Goal: Information Seeking & Learning: Learn about a topic

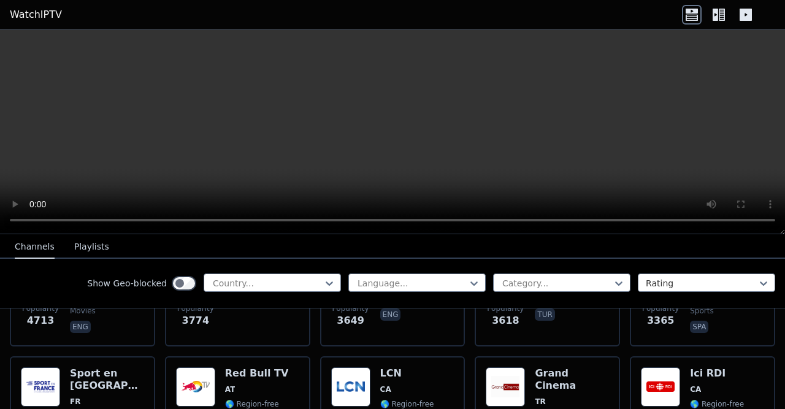
scroll to position [396, 0]
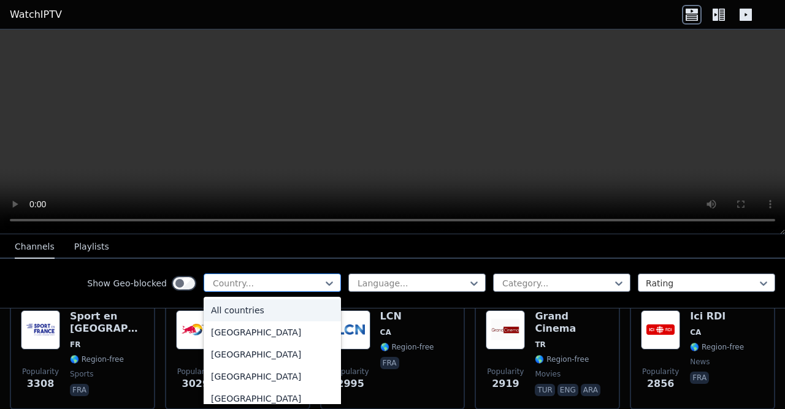
click at [286, 281] on div at bounding box center [268, 283] width 112 height 12
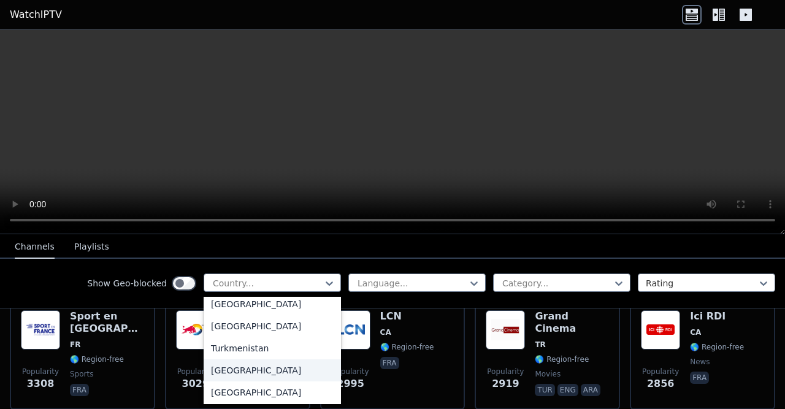
scroll to position [4299, 0]
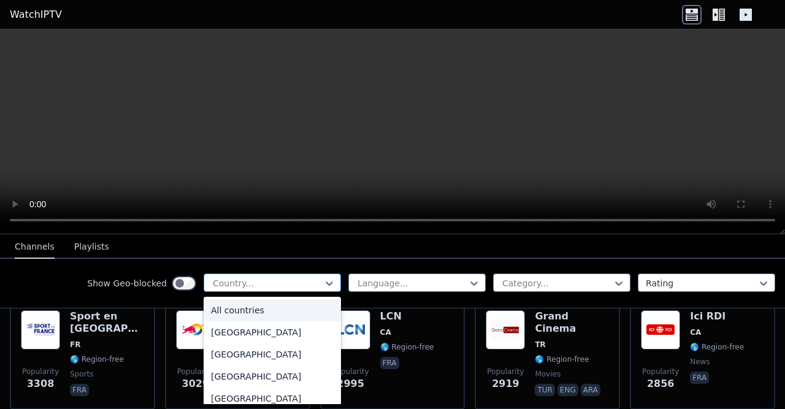
click at [249, 279] on div at bounding box center [268, 283] width 112 height 12
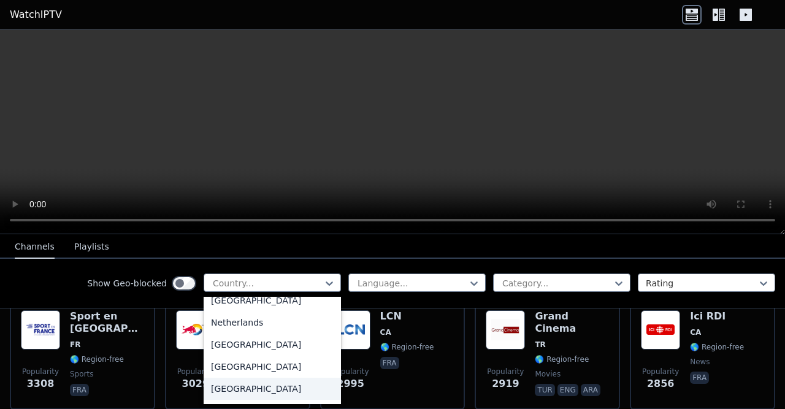
scroll to position [2929, 0]
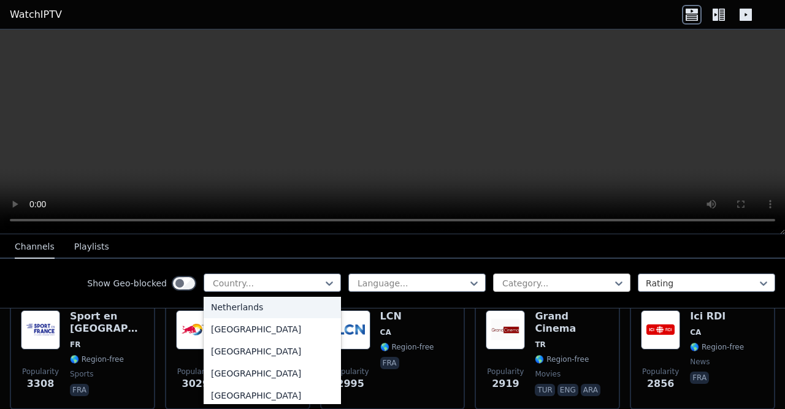
click at [606, 282] on div at bounding box center [557, 283] width 112 height 12
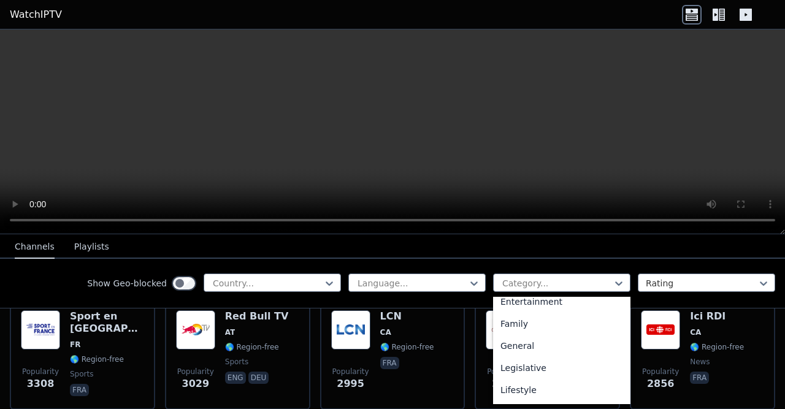
scroll to position [227, 0]
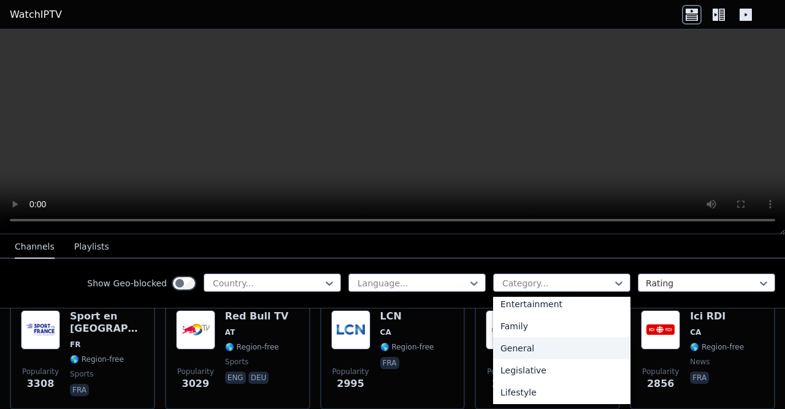
click at [523, 352] on div "General" at bounding box center [561, 348] width 137 height 22
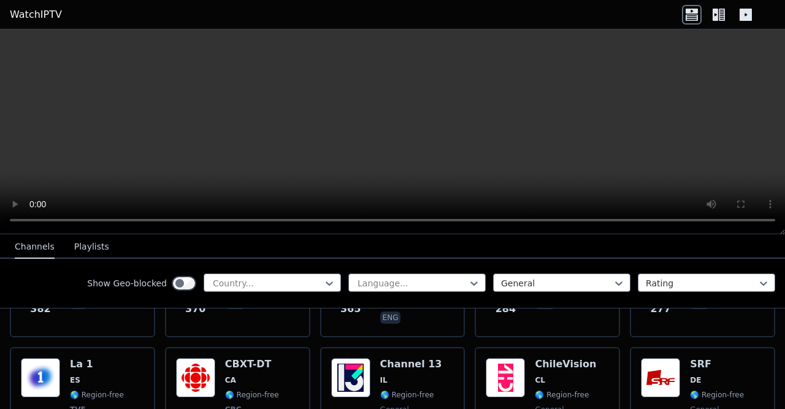
scroll to position [733, 0]
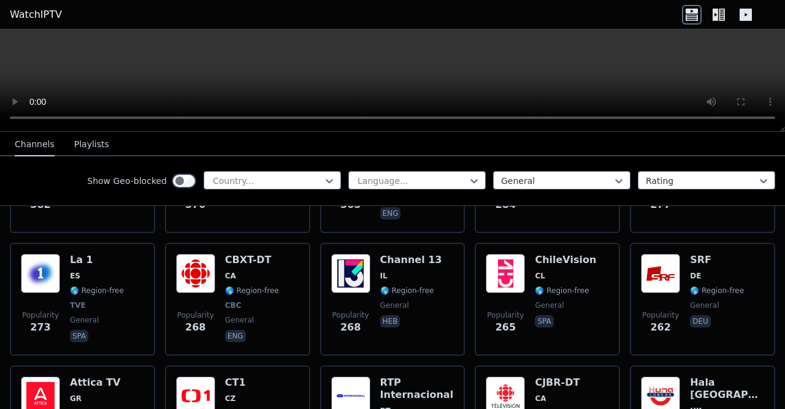
drag, startPoint x: 781, startPoint y: 230, endPoint x: 762, endPoint y: -41, distance: 271.7
click at [762, 29] on div at bounding box center [392, 80] width 785 height 102
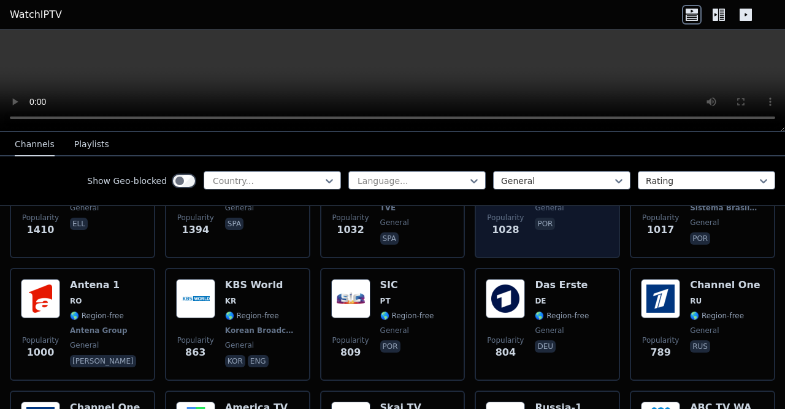
scroll to position [173, 0]
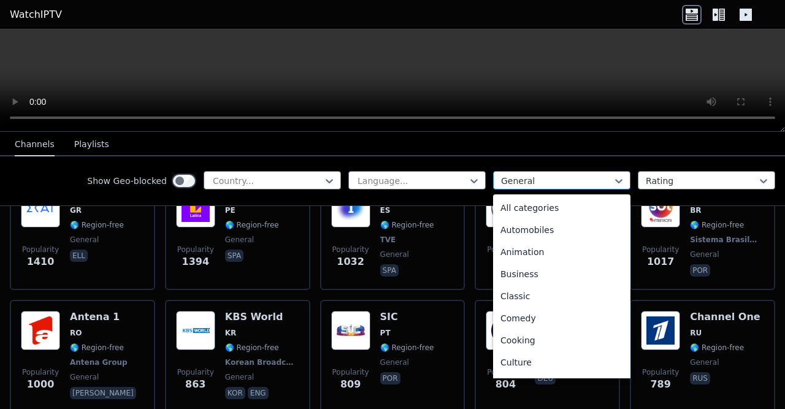
click at [570, 184] on div at bounding box center [557, 181] width 112 height 12
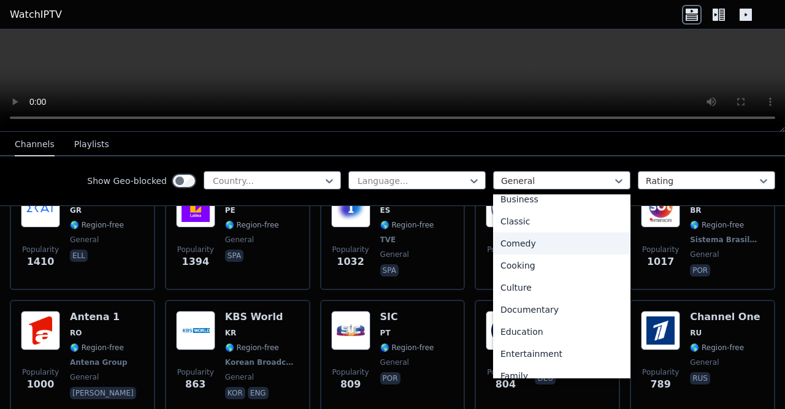
scroll to position [75, 0]
click at [541, 236] on div "Comedy" at bounding box center [561, 243] width 137 height 22
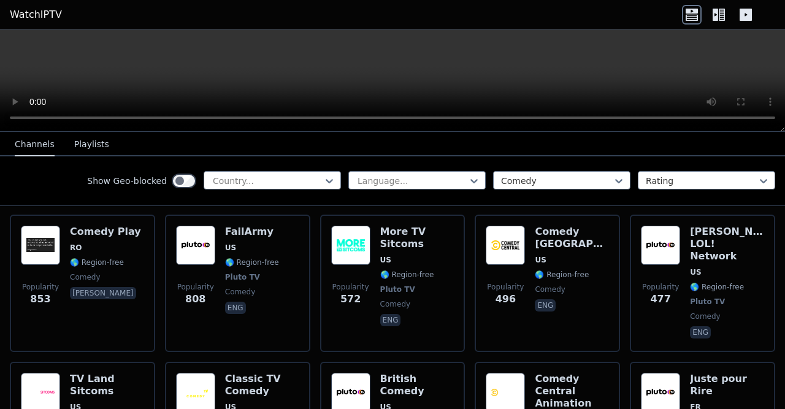
scroll to position [140, 0]
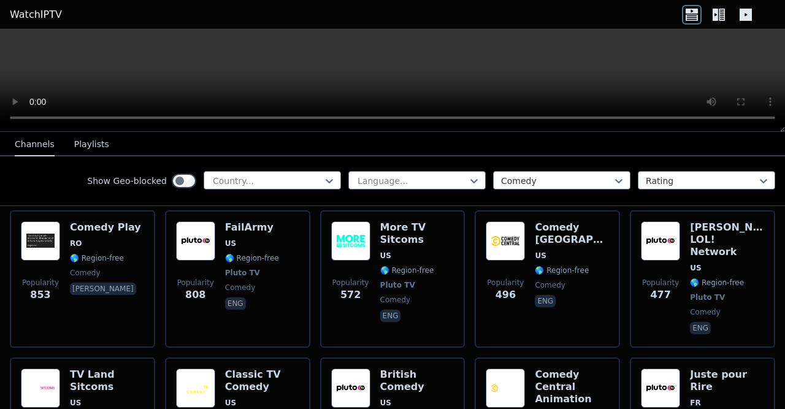
click at [717, 17] on icon at bounding box center [716, 15] width 6 height 12
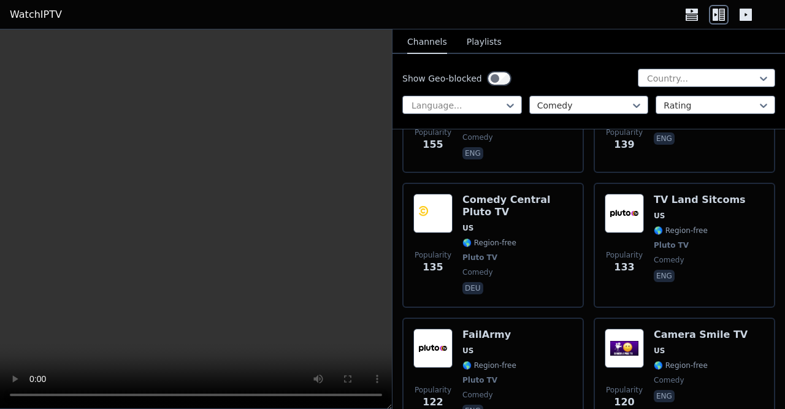
scroll to position [987, 0]
click at [615, 105] on div at bounding box center [584, 105] width 94 height 12
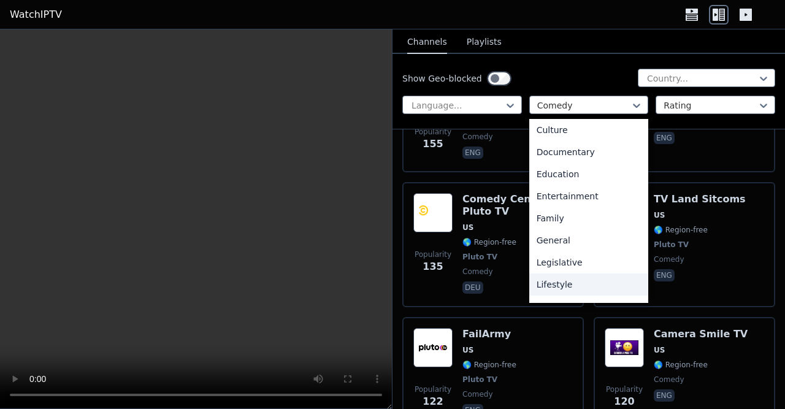
scroll to position [158, 0]
click at [584, 188] on div "Entertainment" at bounding box center [589, 195] width 120 height 22
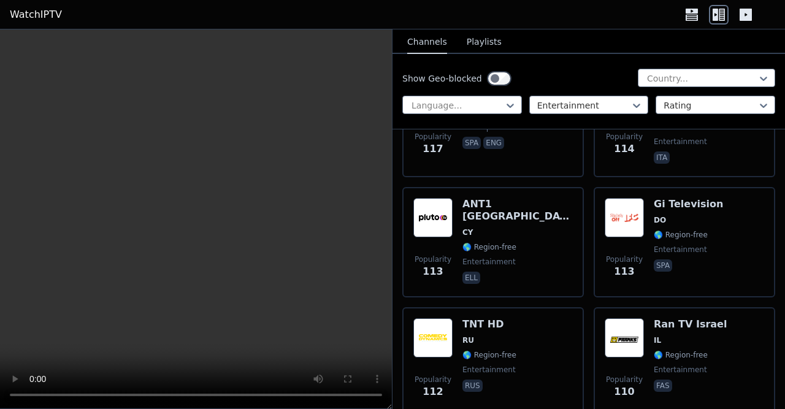
scroll to position [2993, 0]
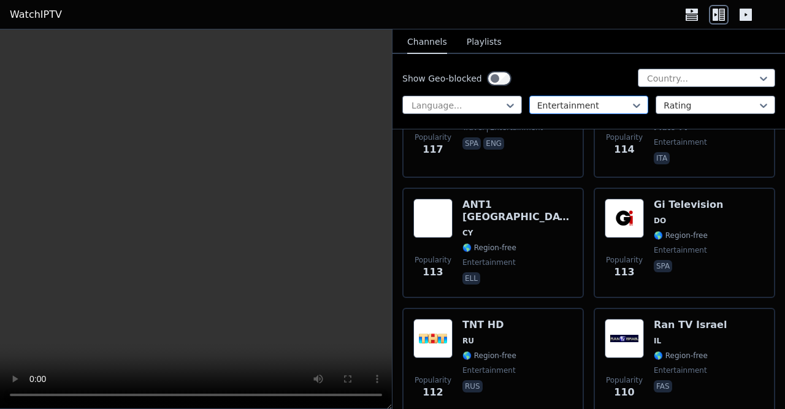
click at [605, 104] on div at bounding box center [584, 105] width 94 height 12
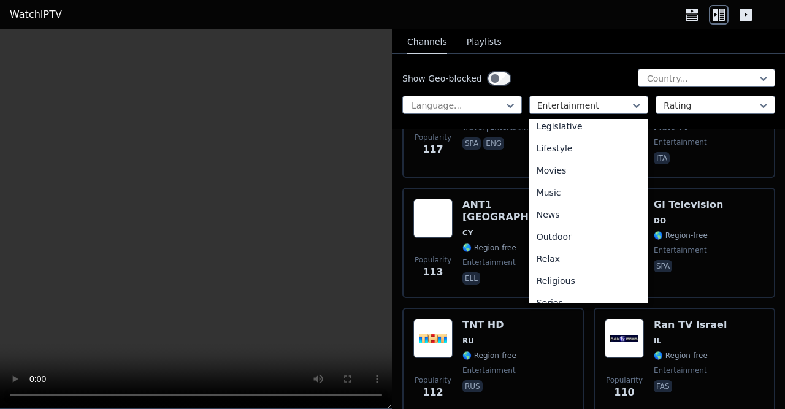
scroll to position [292, 0]
click at [595, 155] on div "Lifestyle" at bounding box center [589, 150] width 120 height 22
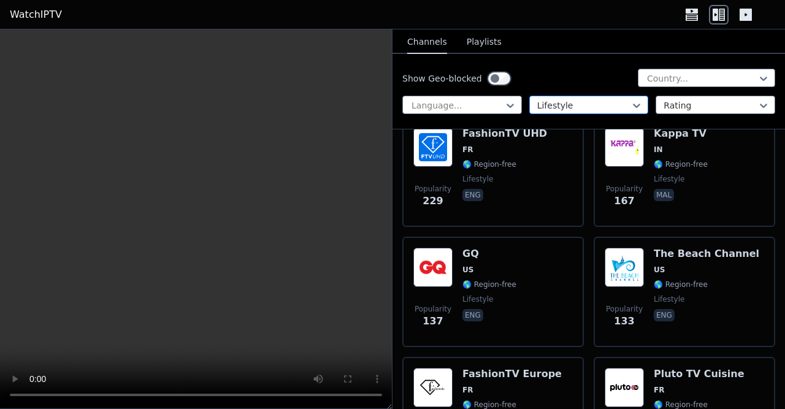
scroll to position [277, 0]
click at [616, 99] on div "Lifestyle" at bounding box center [589, 105] width 120 height 18
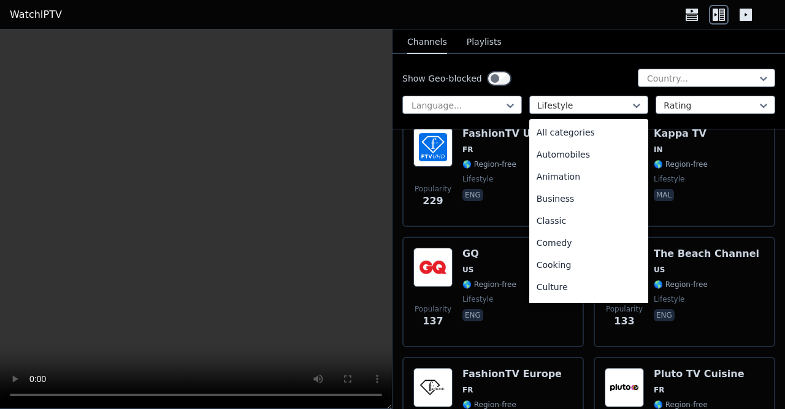
scroll to position [157, 0]
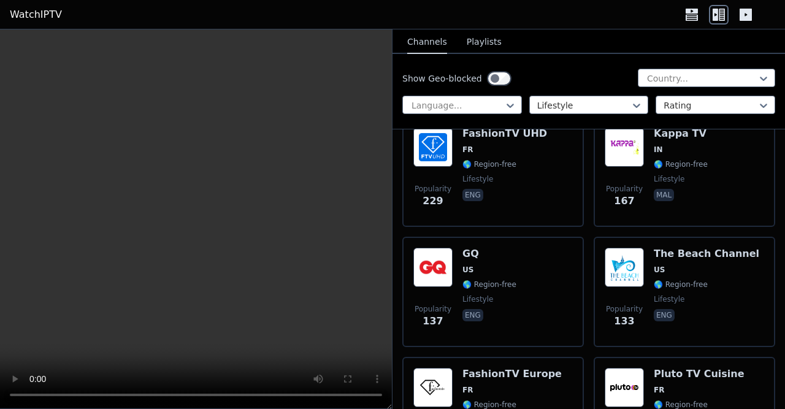
click at [621, 93] on div "Show Geo-blocked Country... Language... Lifestyle Rating" at bounding box center [588, 91] width 392 height 75
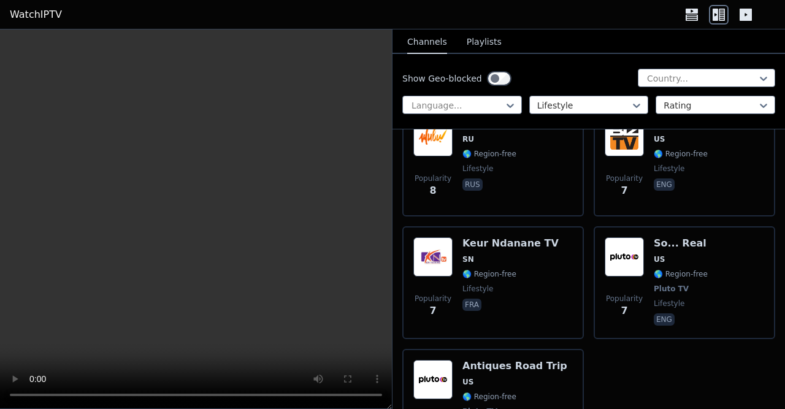
scroll to position [4635, 0]
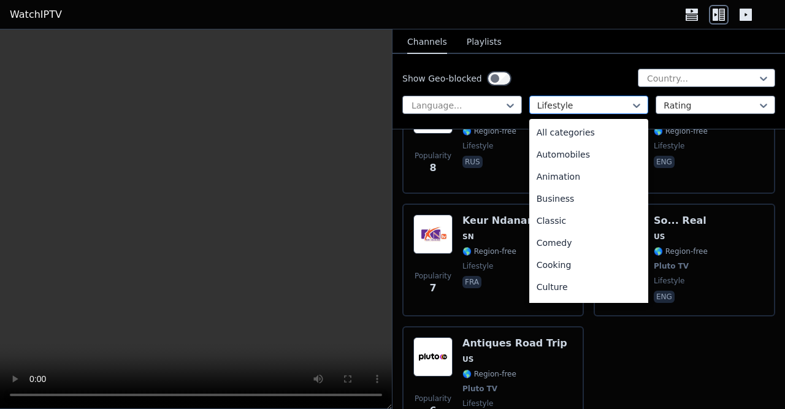
click at [606, 96] on div "Lifestyle" at bounding box center [589, 105] width 120 height 18
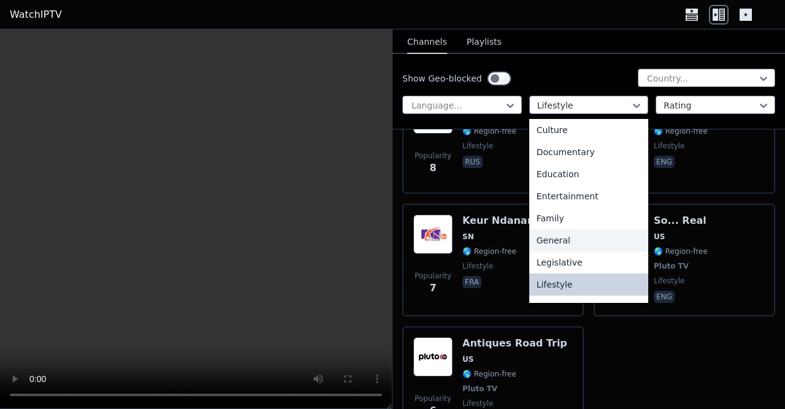
click at [591, 238] on div "General" at bounding box center [589, 240] width 120 height 22
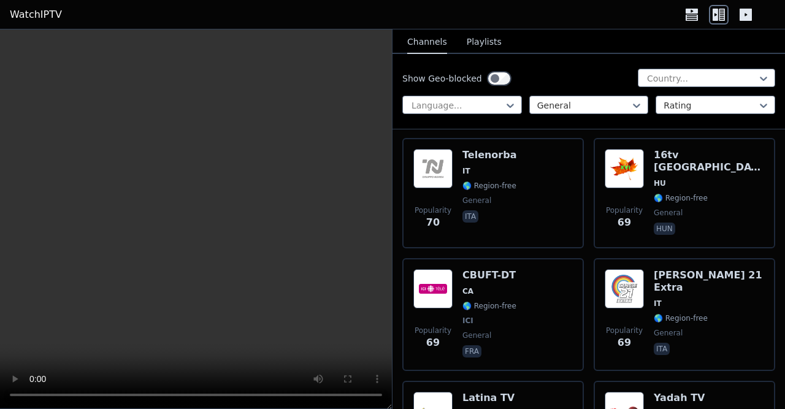
scroll to position [11246, 0]
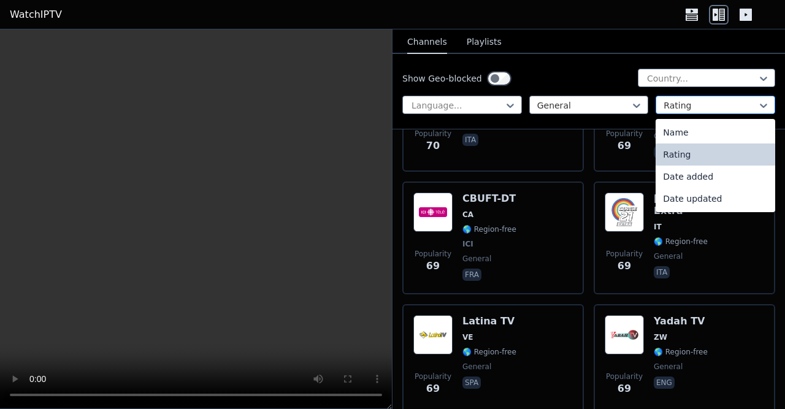
click at [730, 104] on div at bounding box center [711, 105] width 94 height 12
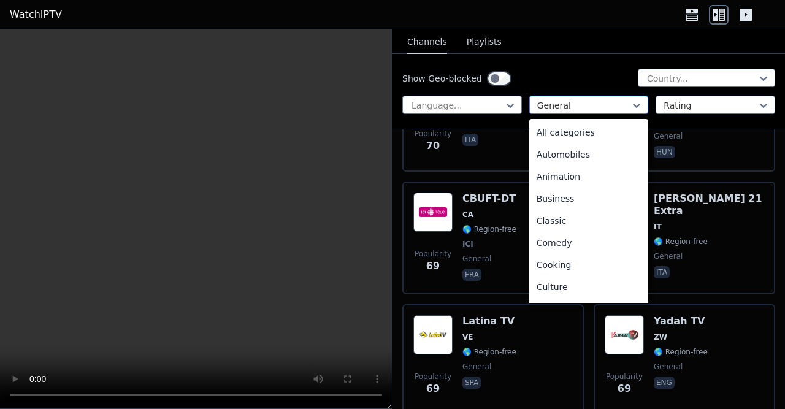
click at [571, 106] on div at bounding box center [584, 105] width 94 height 12
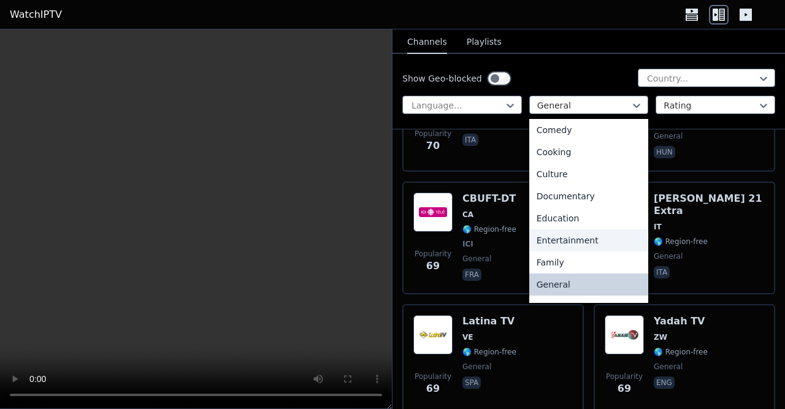
click at [589, 239] on div "Entertainment" at bounding box center [589, 240] width 120 height 22
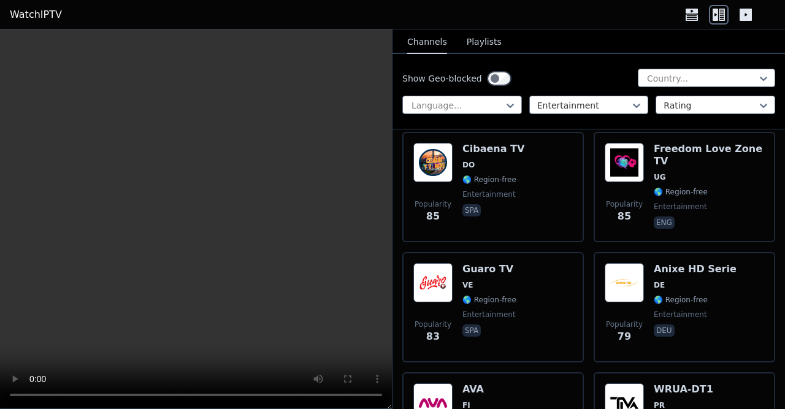
scroll to position [4383, 0]
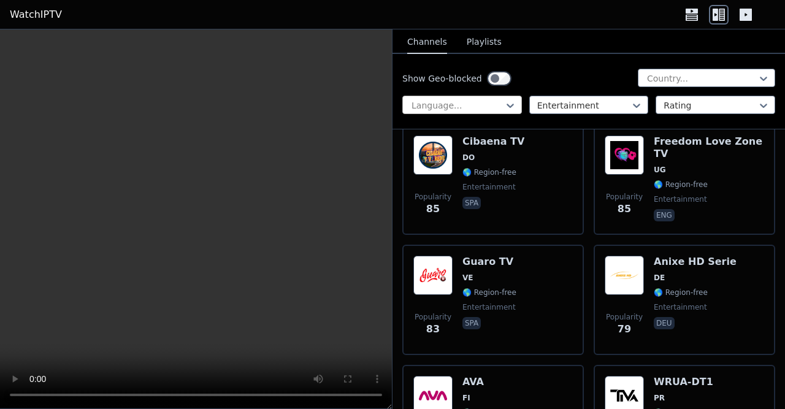
click at [457, 106] on div at bounding box center [457, 105] width 94 height 12
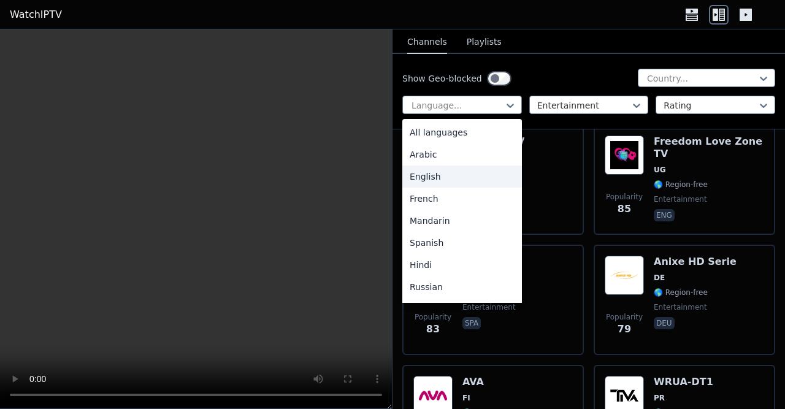
click at [464, 169] on div "English" at bounding box center [462, 177] width 120 height 22
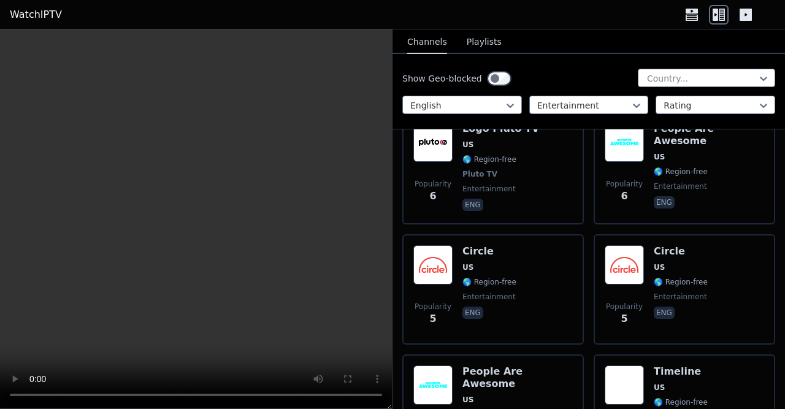
scroll to position [6889, 0]
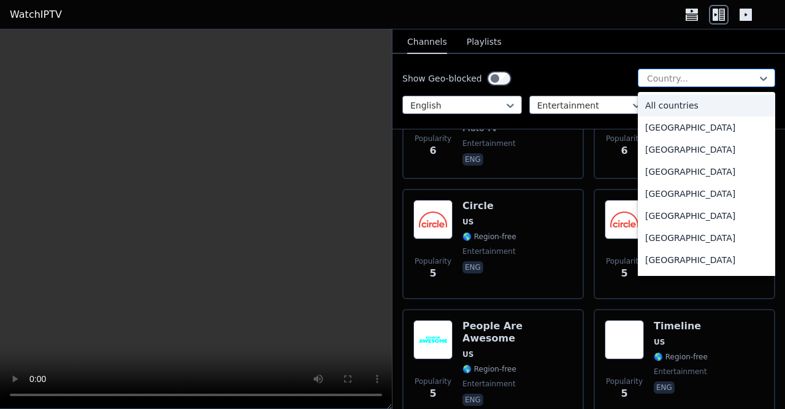
click at [679, 82] on div at bounding box center [702, 78] width 112 height 12
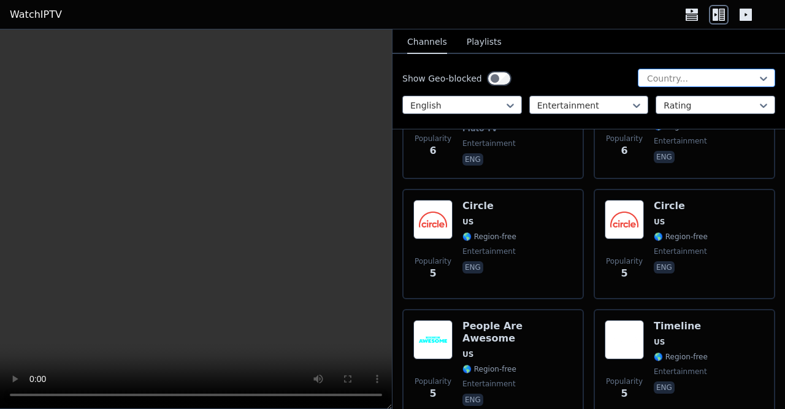
click at [679, 82] on div at bounding box center [702, 78] width 112 height 12
click at [485, 95] on div "Show Geo-blocked Country... English Entertainment Rating" at bounding box center [588, 91] width 392 height 75
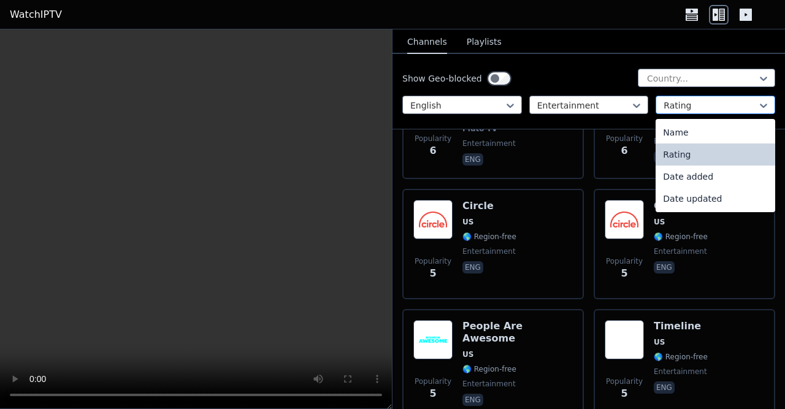
click at [705, 106] on div at bounding box center [711, 105] width 94 height 12
click at [703, 164] on div "Rating" at bounding box center [716, 154] width 120 height 22
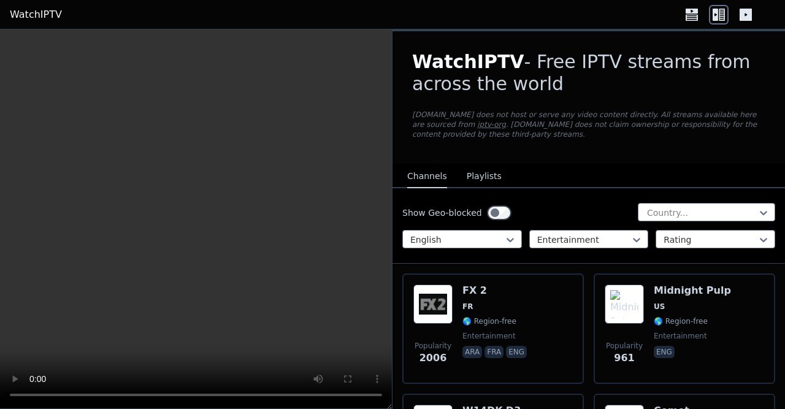
click at [603, 110] on p "[DOMAIN_NAME] does not host or serve any video content directly. All streams av…" at bounding box center [588, 124] width 353 height 29
click at [576, 234] on div at bounding box center [584, 240] width 94 height 12
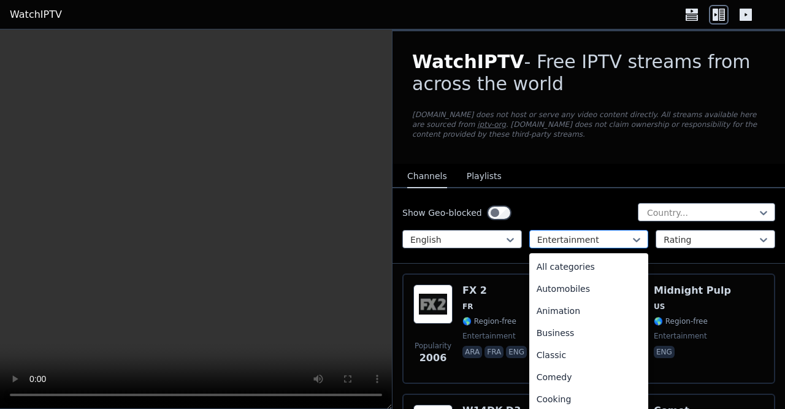
scroll to position [69, 0]
click at [576, 234] on div at bounding box center [584, 240] width 94 height 12
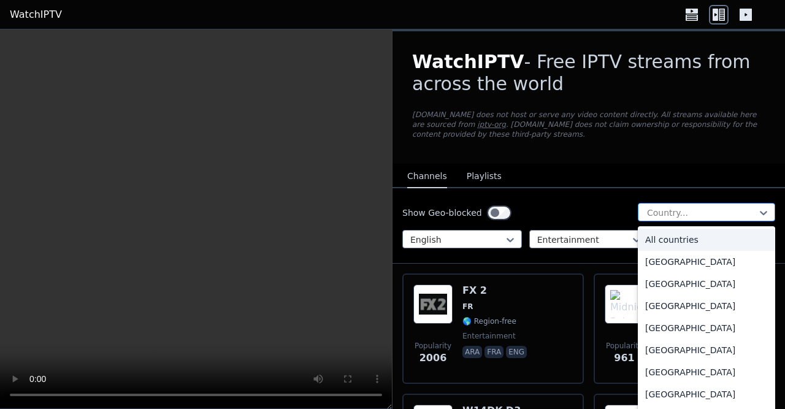
click at [689, 207] on div at bounding box center [702, 213] width 112 height 12
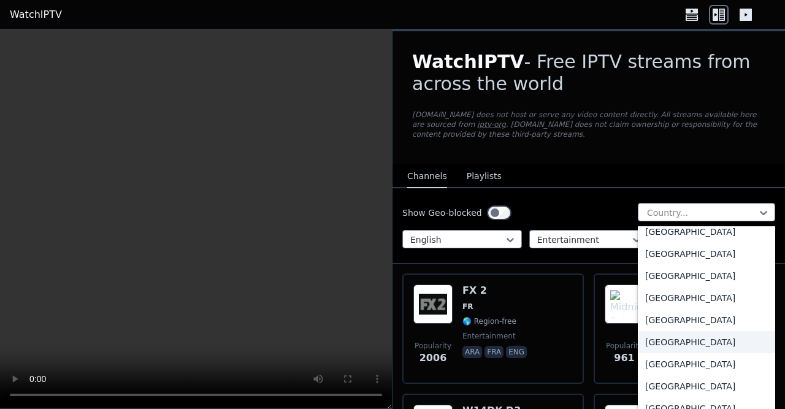
scroll to position [4255, 0]
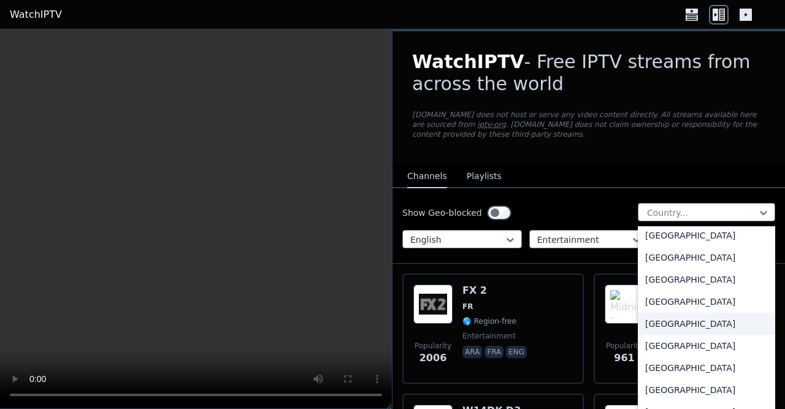
click at [684, 318] on div "[GEOGRAPHIC_DATA]" at bounding box center [706, 324] width 137 height 22
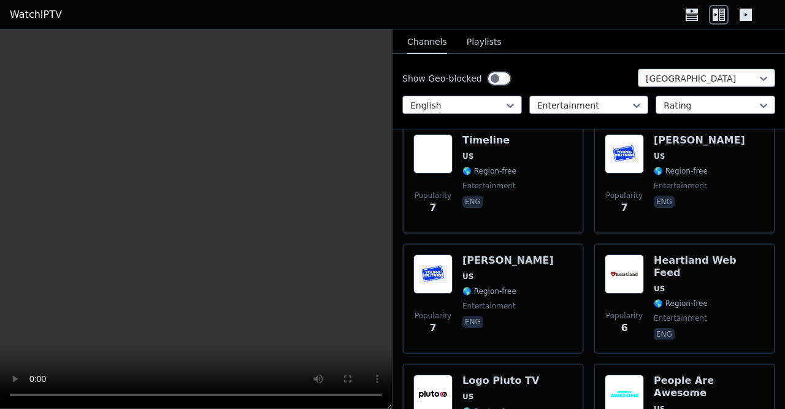
scroll to position [6045, 0]
